Goal: Transaction & Acquisition: Purchase product/service

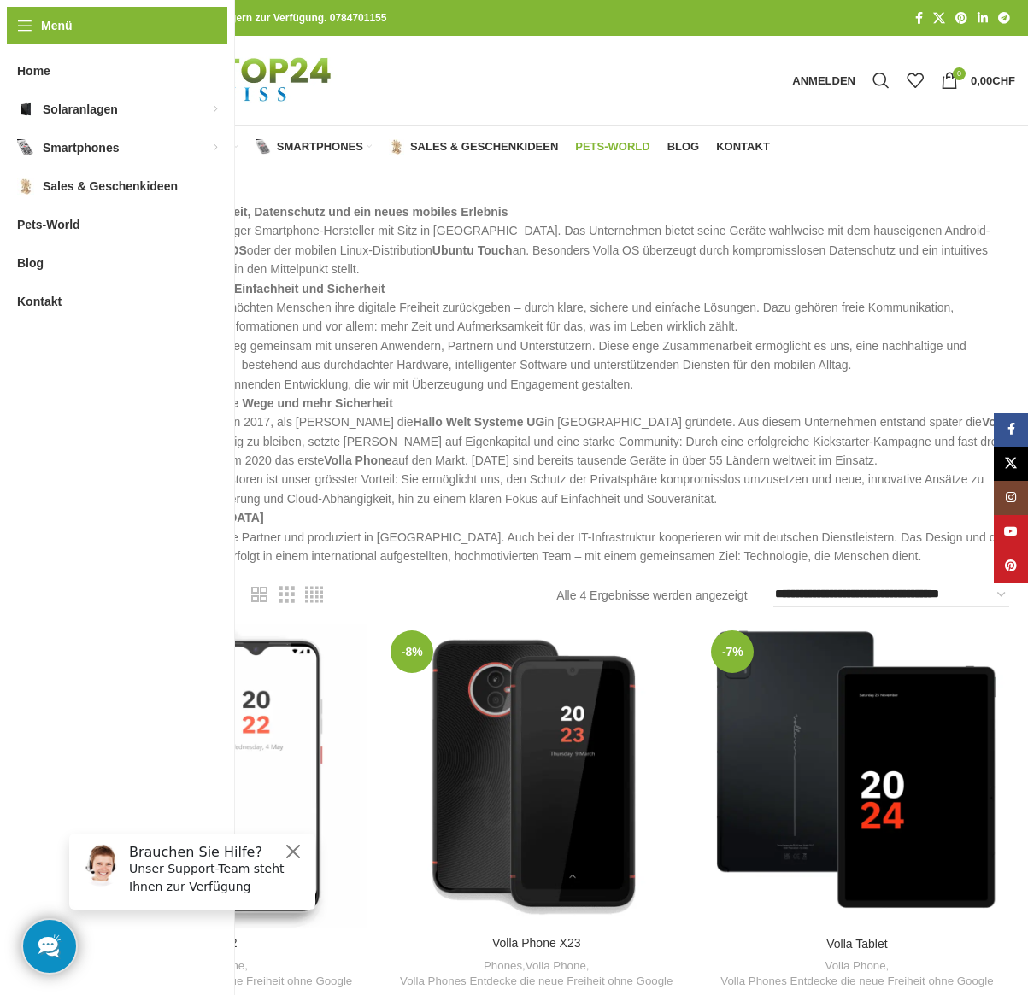
click at [618, 145] on span "Pets-World" at bounding box center [612, 147] width 74 height 14
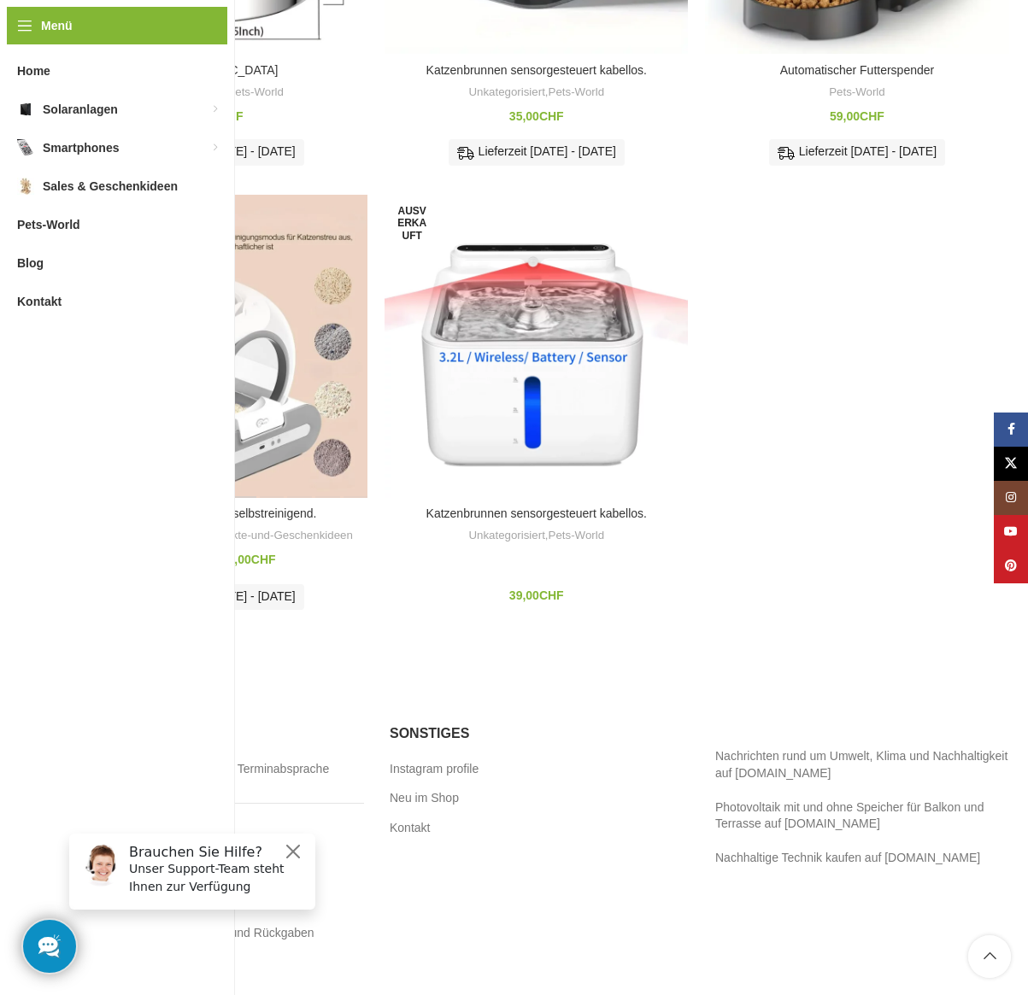
scroll to position [1020, 0]
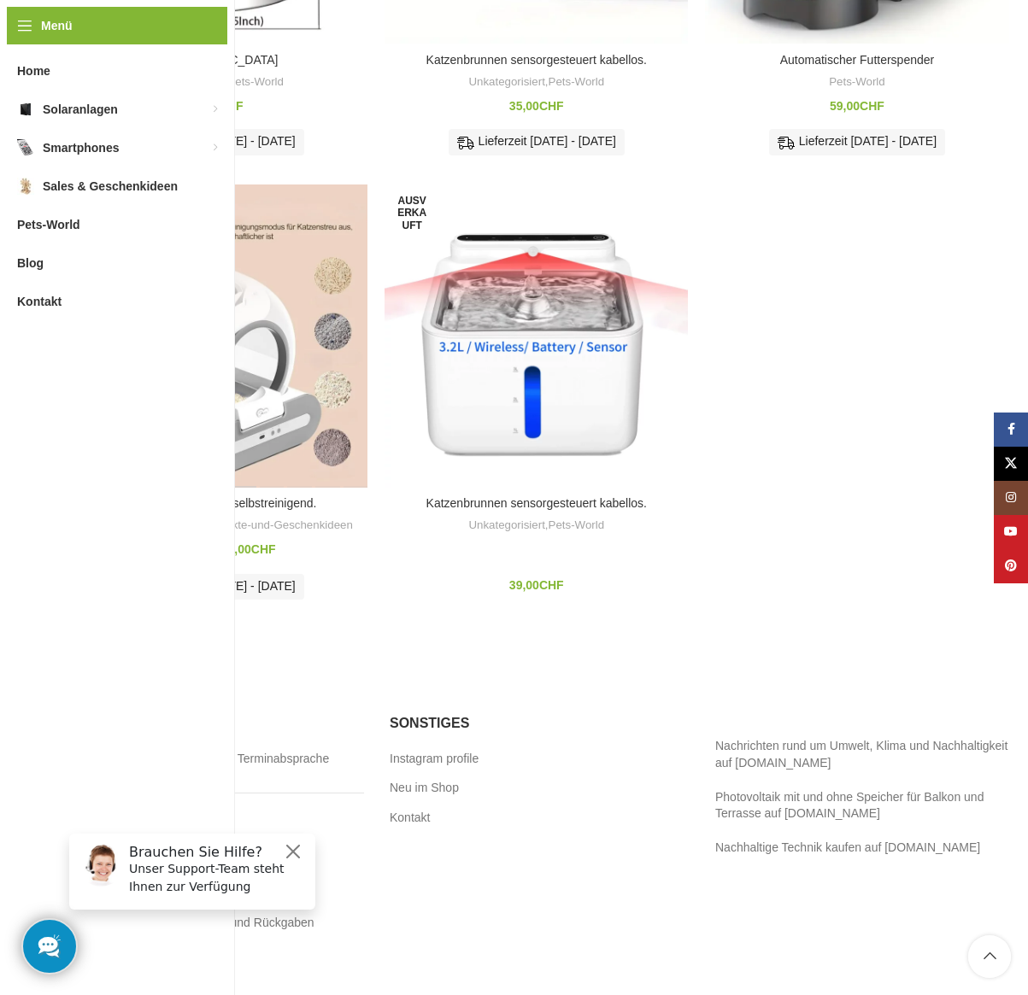
click at [244, 388] on div "Smarte Katzentoilette selbstreinigend." at bounding box center [243, 336] width 27 height 303
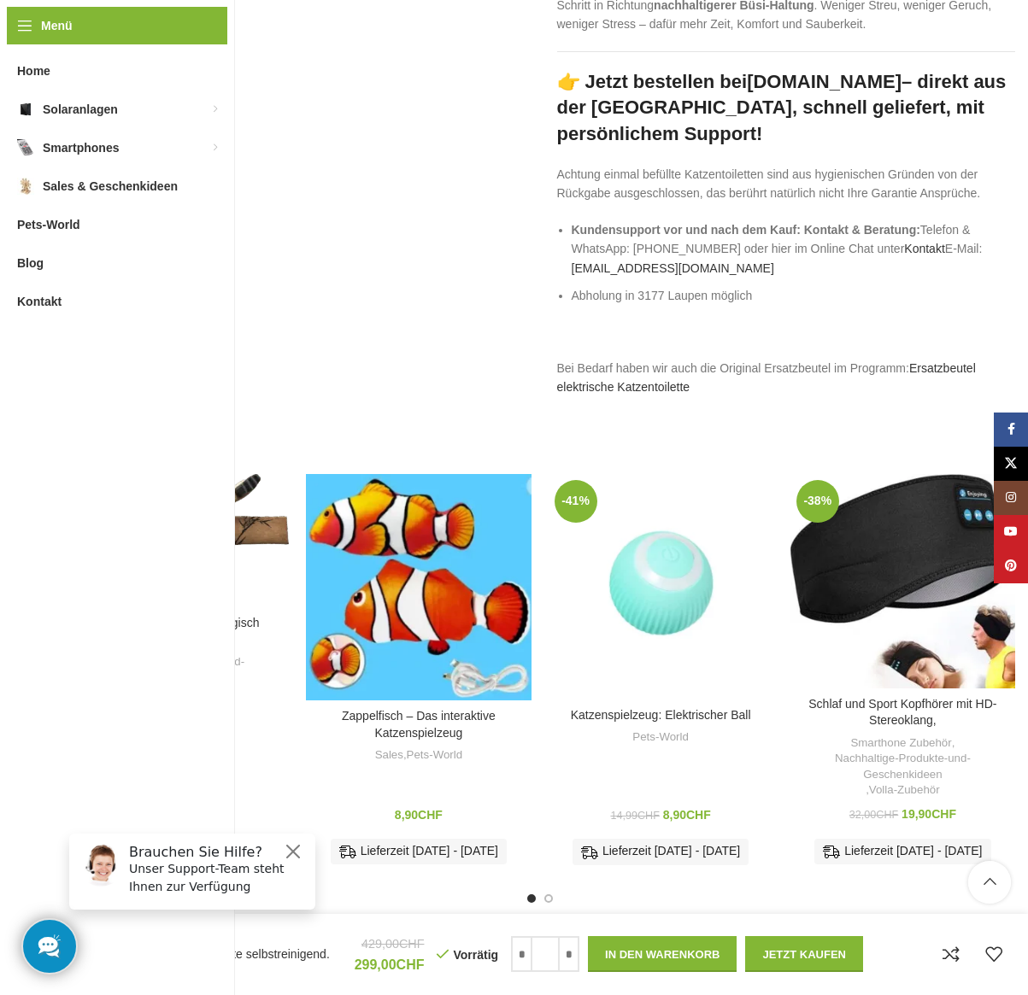
scroll to position [3517, 0]
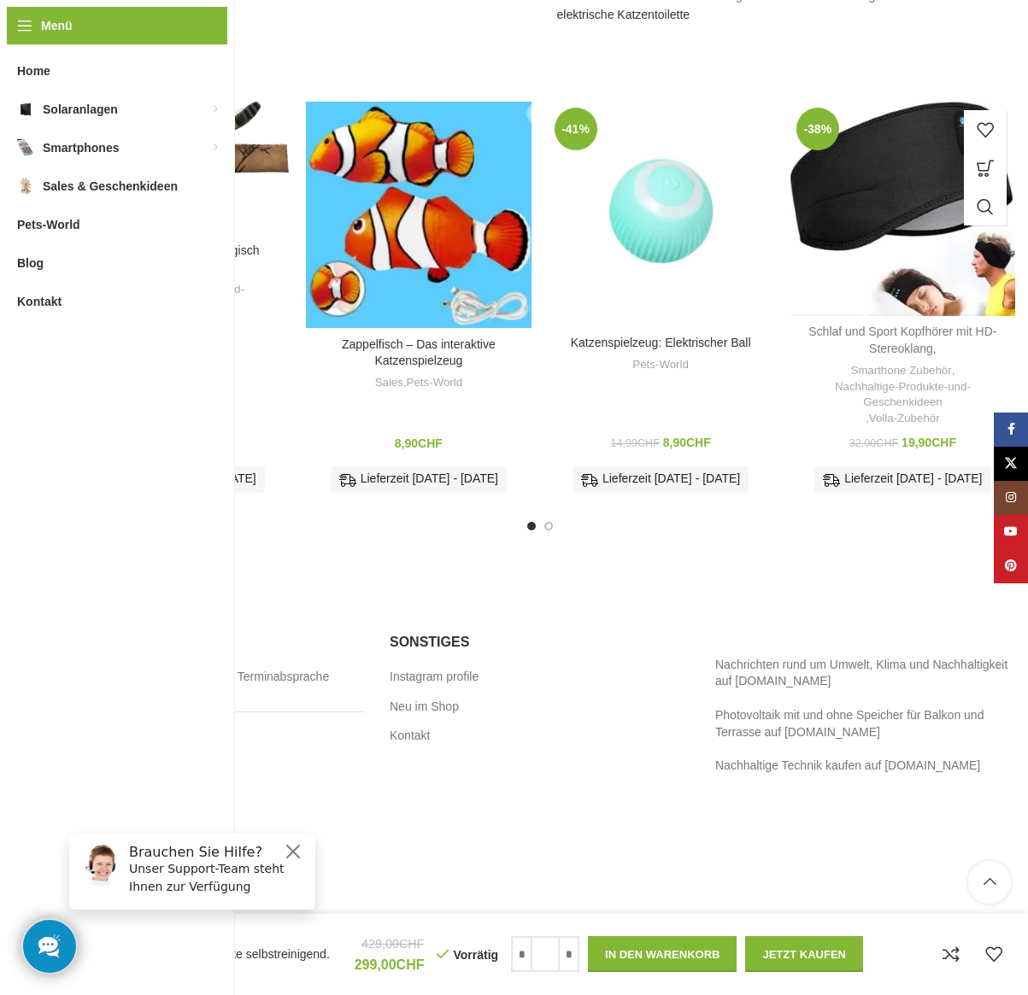
click at [909, 325] on link "Schlaf und Sport Kopfhörer mit HD-Stereoklang," at bounding box center [902, 340] width 188 height 31
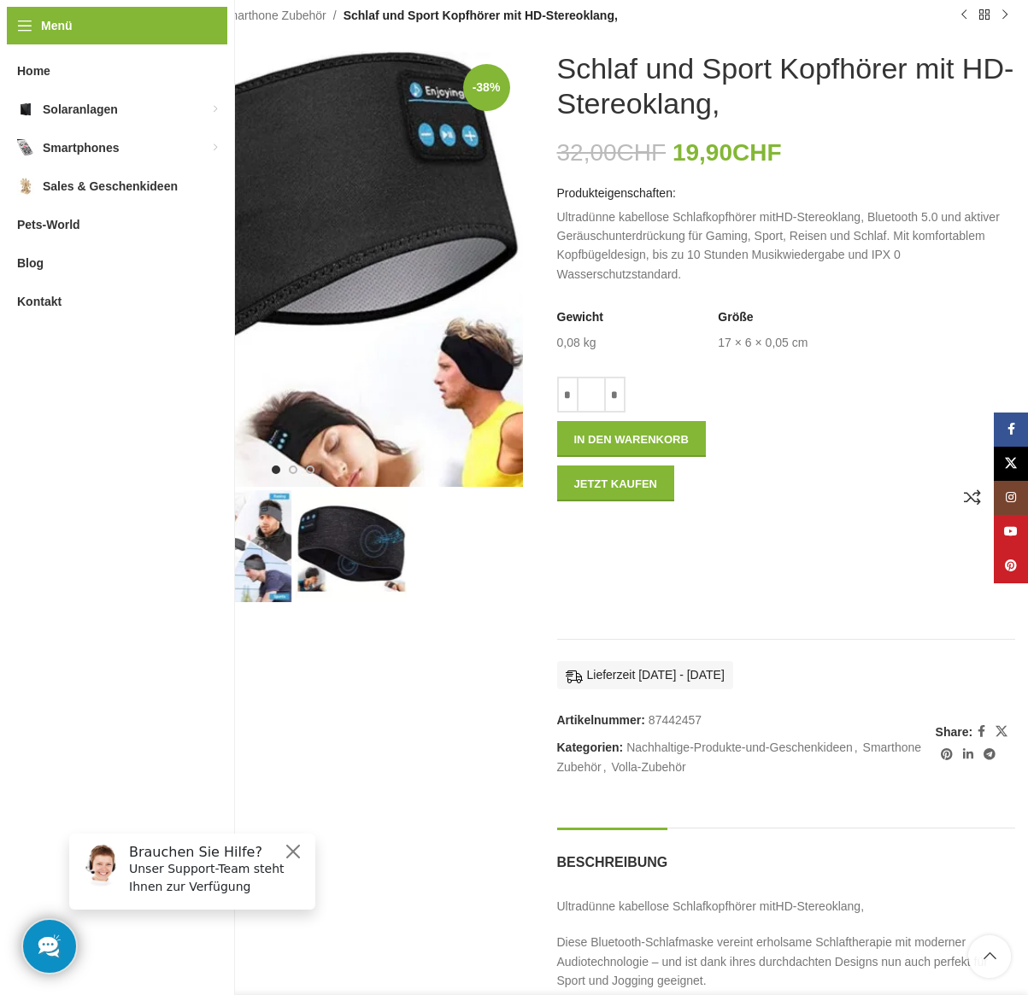
scroll to position [224, 0]
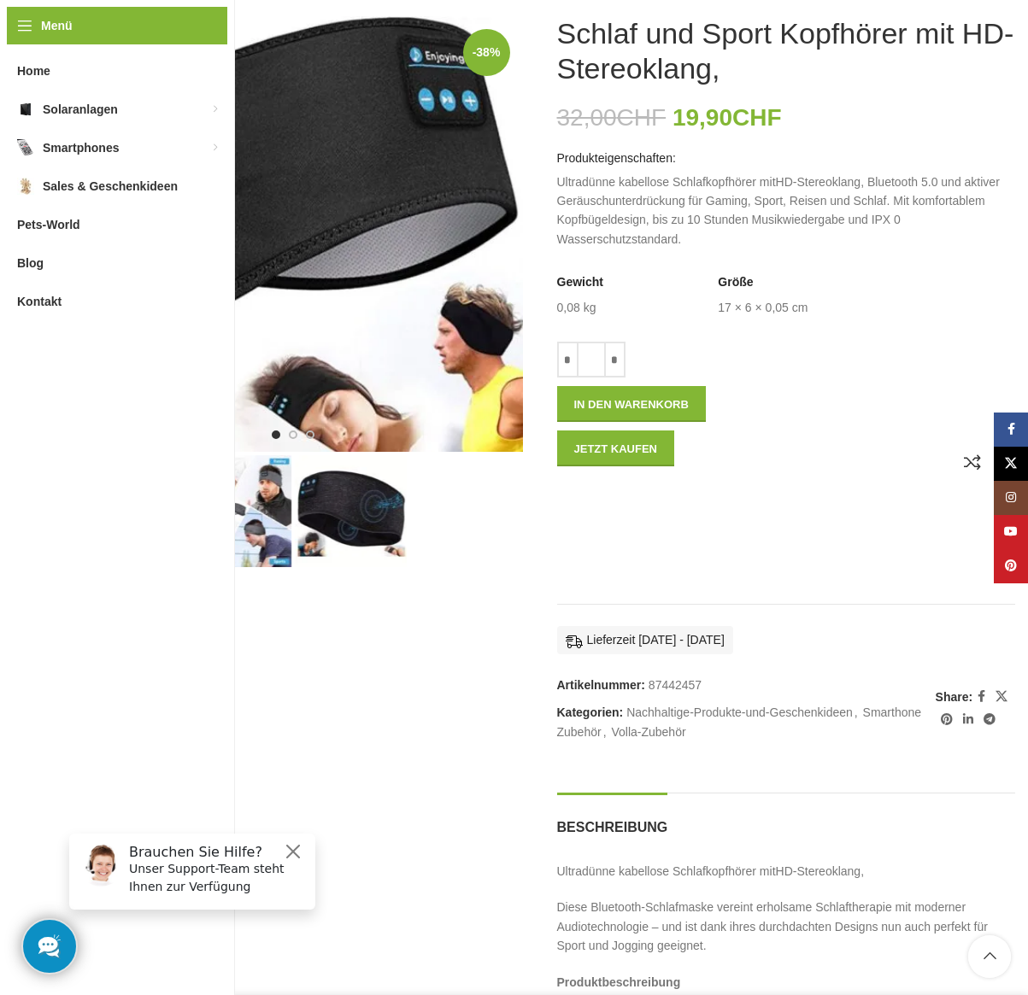
click at [231, 524] on img "2 / 3" at bounding box center [235, 511] width 112 height 112
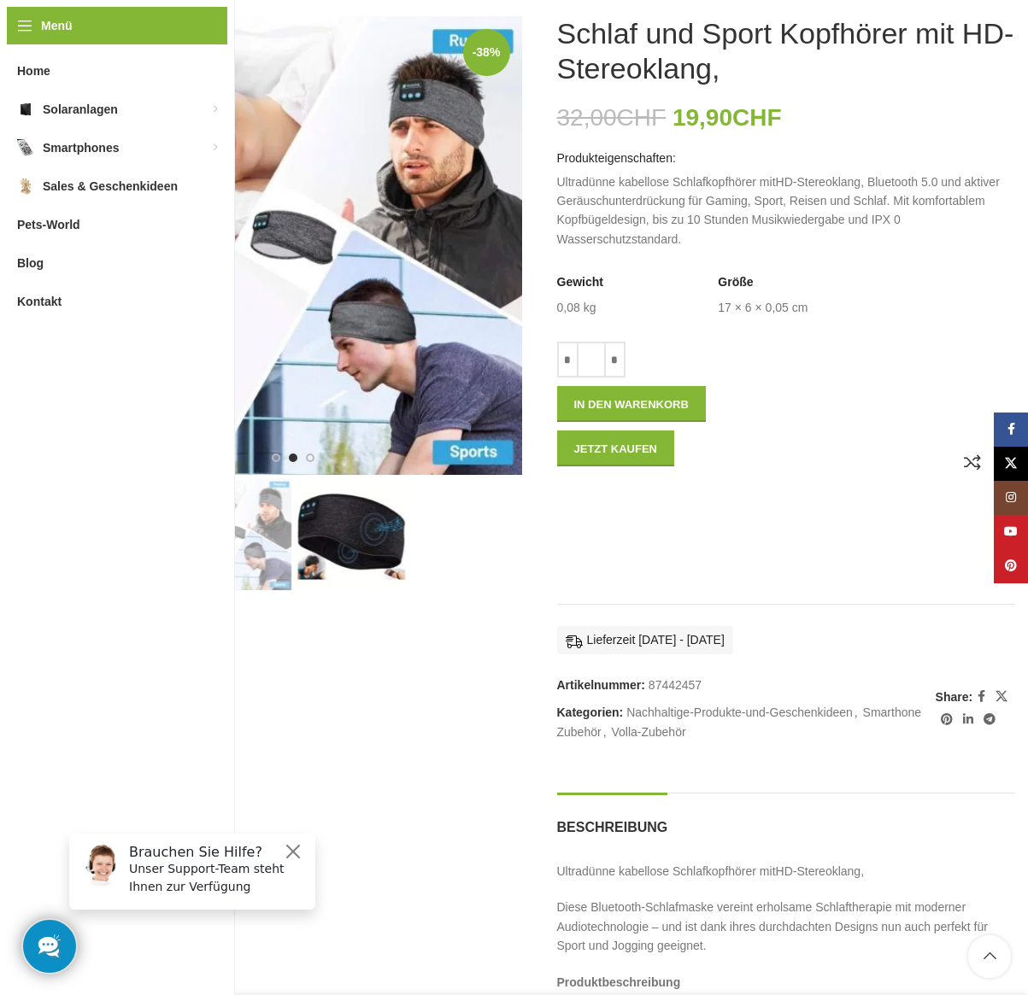
click at [348, 529] on img "3 / 3" at bounding box center [351, 534] width 112 height 112
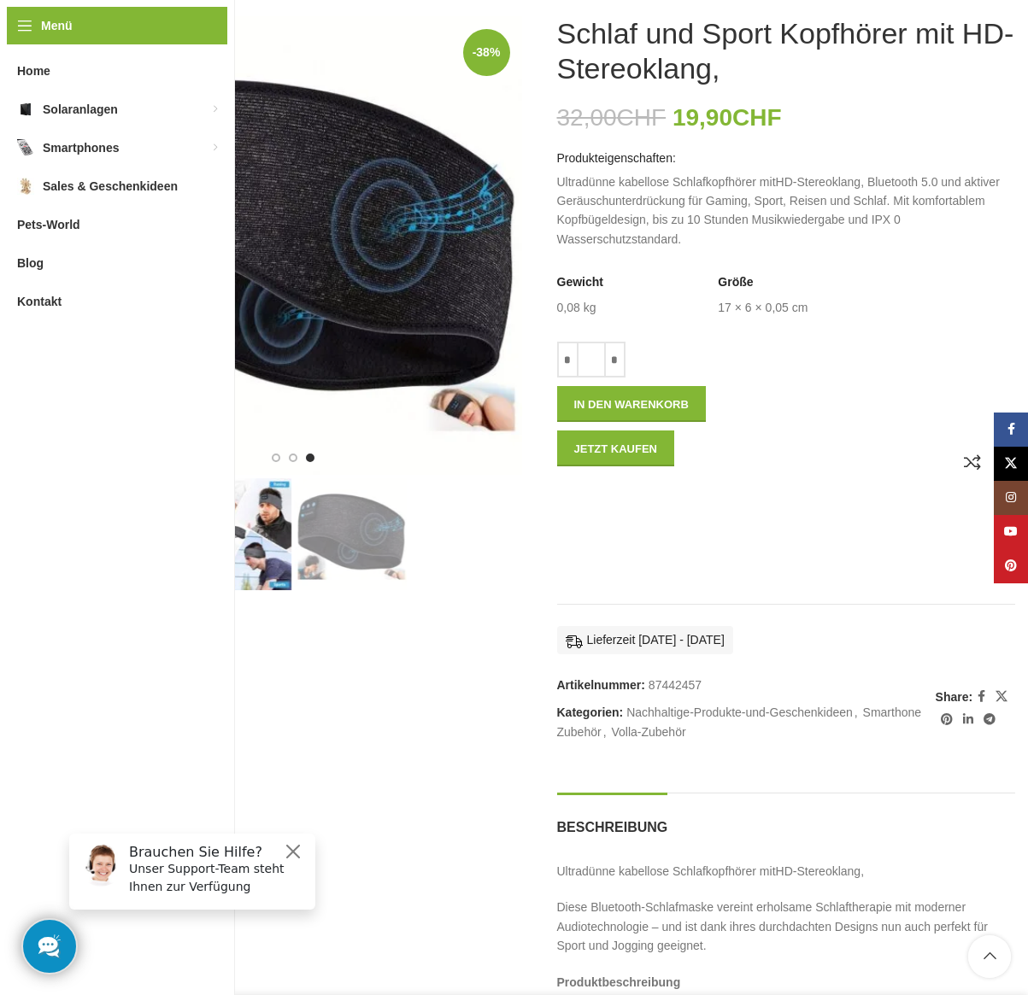
click at [242, 539] on img "2 / 3" at bounding box center [235, 534] width 112 height 112
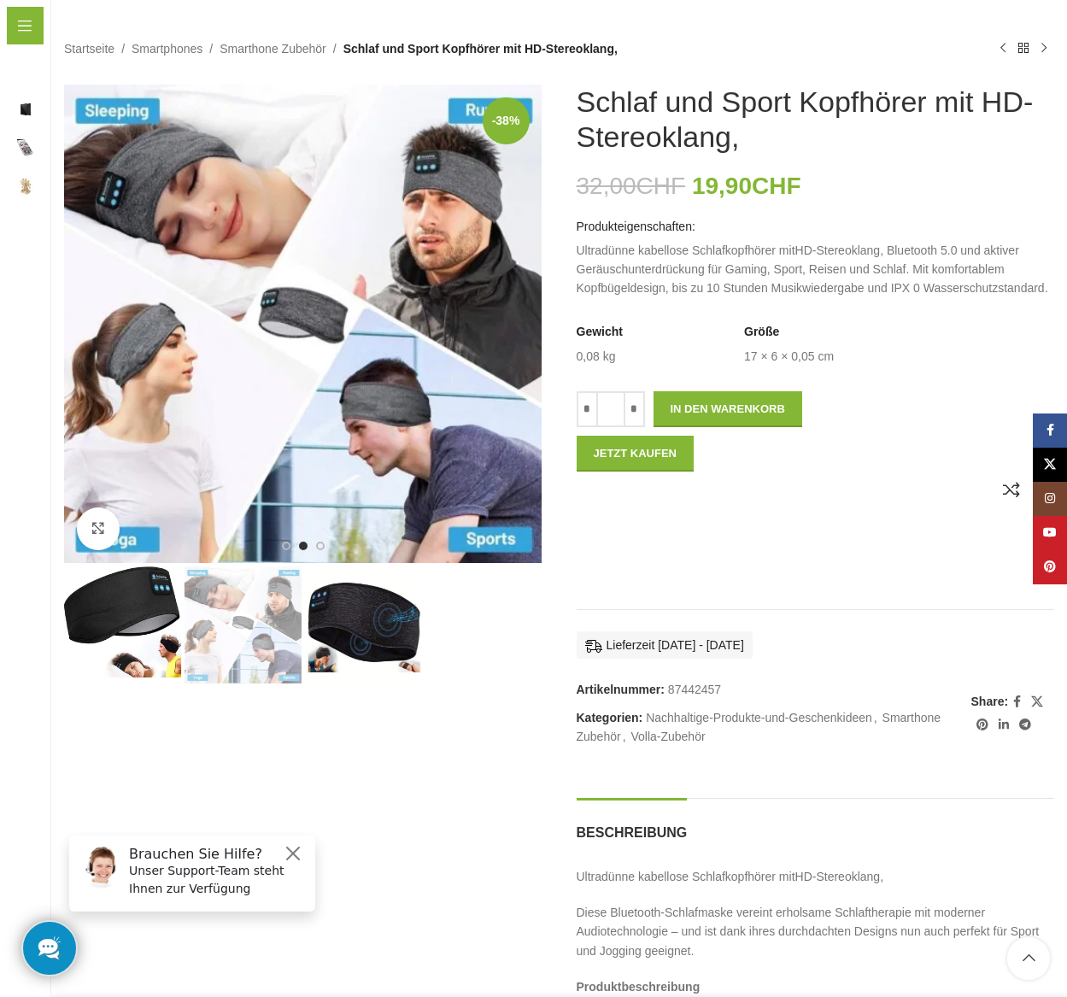
scroll to position [188, 0]
